Goal: Task Accomplishment & Management: Manage account settings

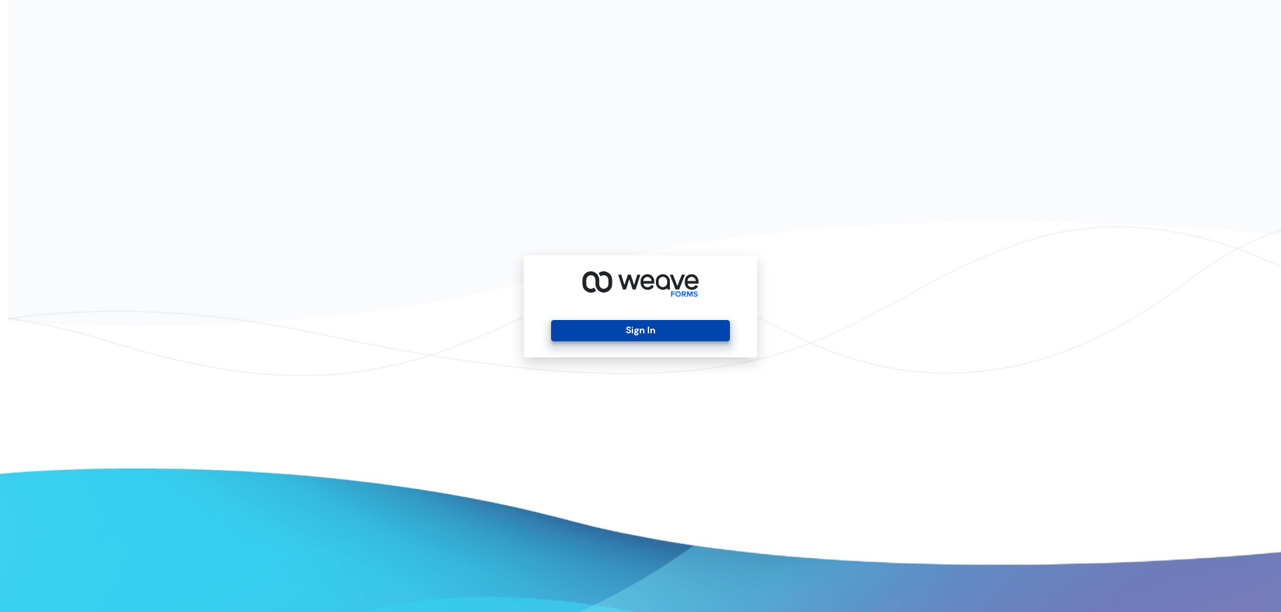
click at [687, 328] on button "Sign In" at bounding box center [640, 330] width 178 height 21
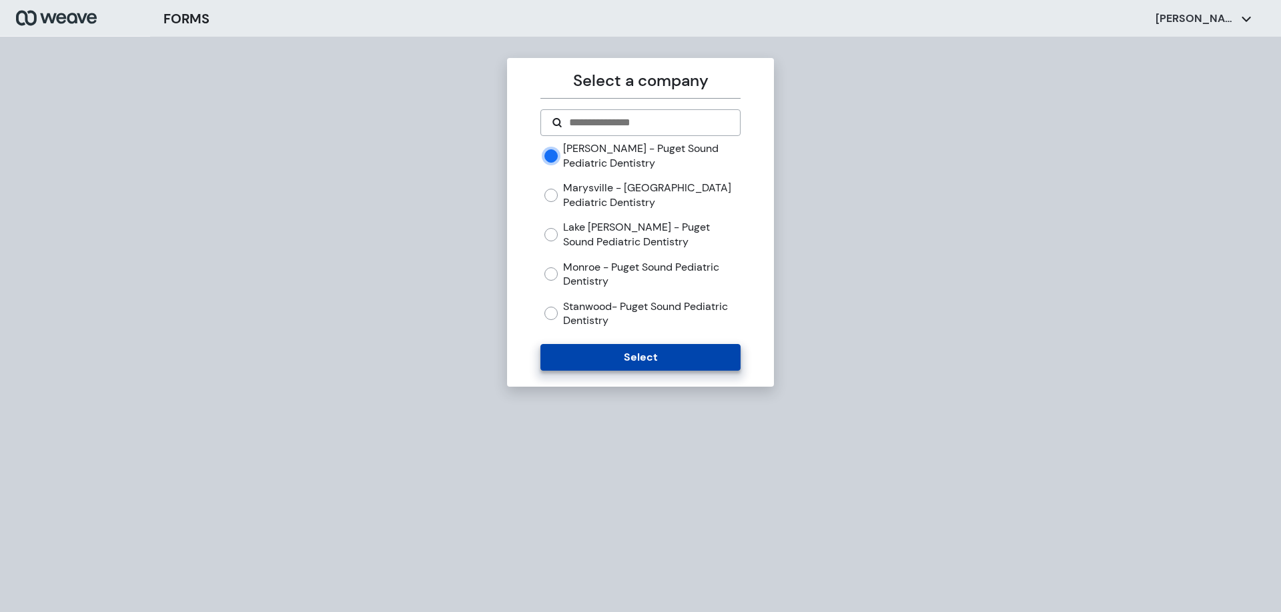
click at [615, 354] on button "Select" at bounding box center [639, 357] width 199 height 27
